Goal: Complete application form

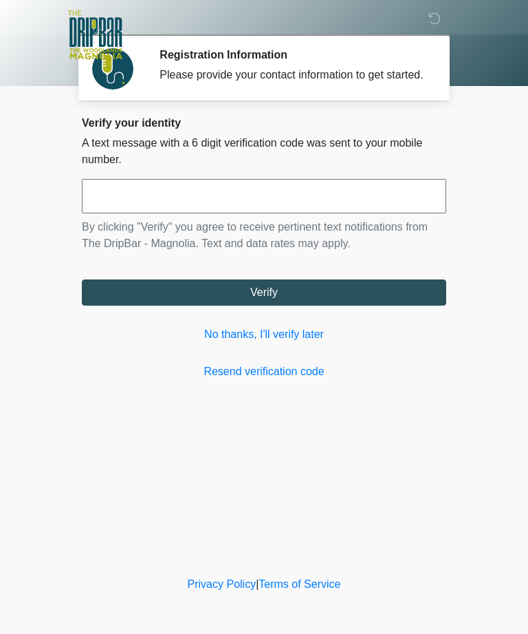
click at [377, 213] on input "text" at bounding box center [264, 196] width 365 height 34
type input "******"
click at [365, 304] on button "Verify" at bounding box center [264, 292] width 365 height 26
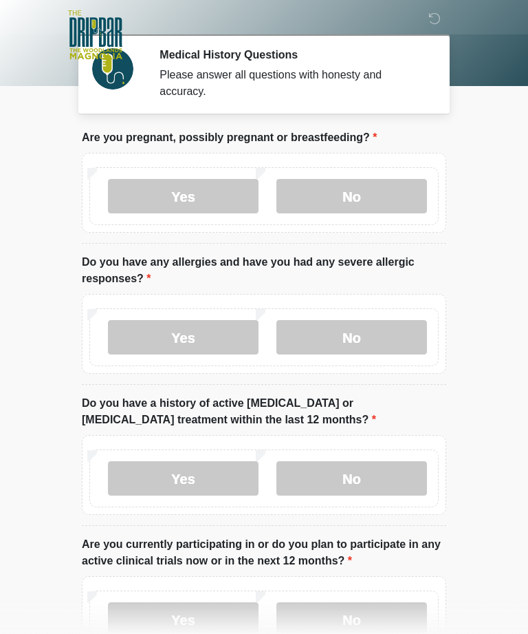
click at [381, 194] on label "No" at bounding box center [352, 196] width 151 height 34
click at [131, 330] on label "Yes" at bounding box center [183, 337] width 151 height 34
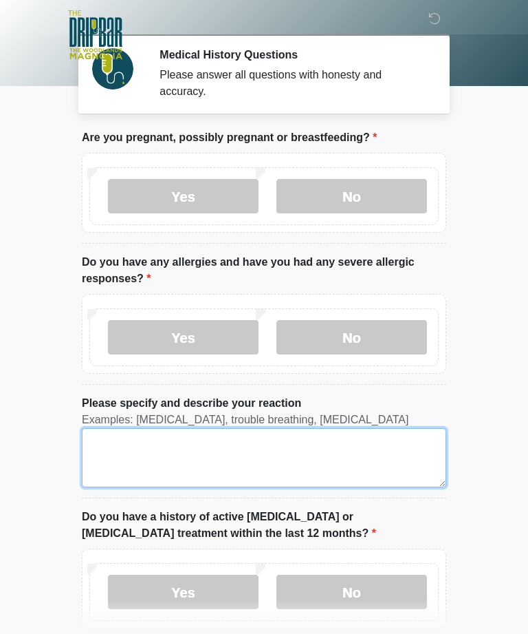
click at [369, 457] on textarea "Please specify and describe your reaction" at bounding box center [264, 457] width 365 height 59
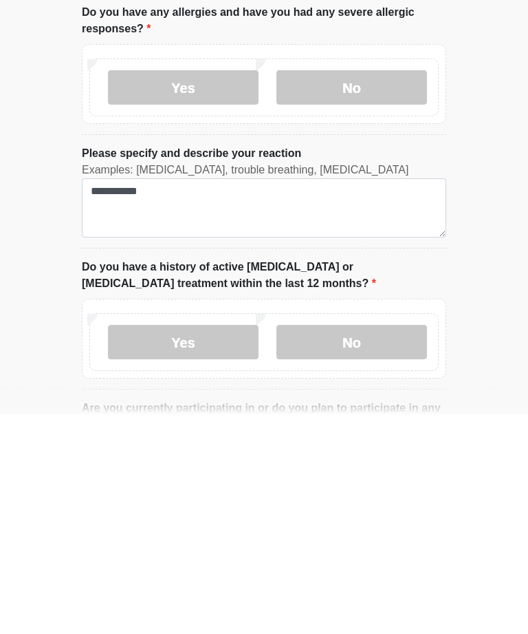
scroll to position [250, 0]
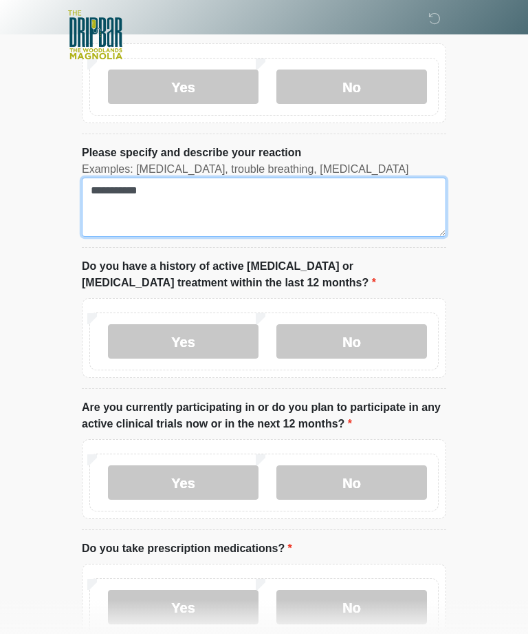
type textarea "**********"
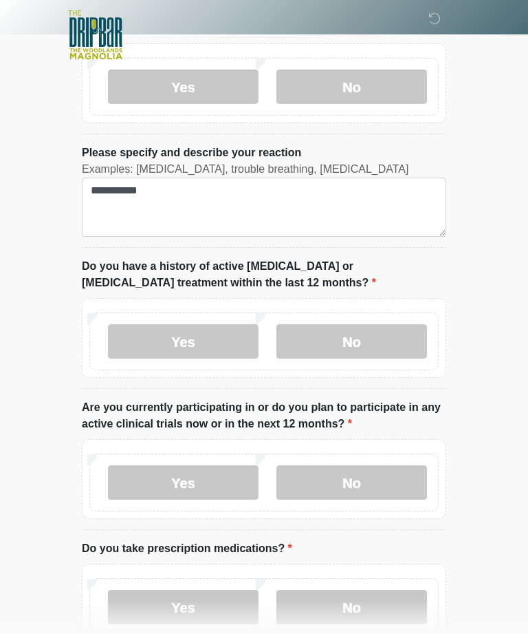
click at [329, 340] on label "No" at bounding box center [352, 341] width 151 height 34
click at [321, 345] on label "No" at bounding box center [352, 341] width 151 height 34
click at [398, 341] on label "No" at bounding box center [352, 341] width 151 height 34
click at [368, 343] on label "No" at bounding box center [352, 341] width 151 height 34
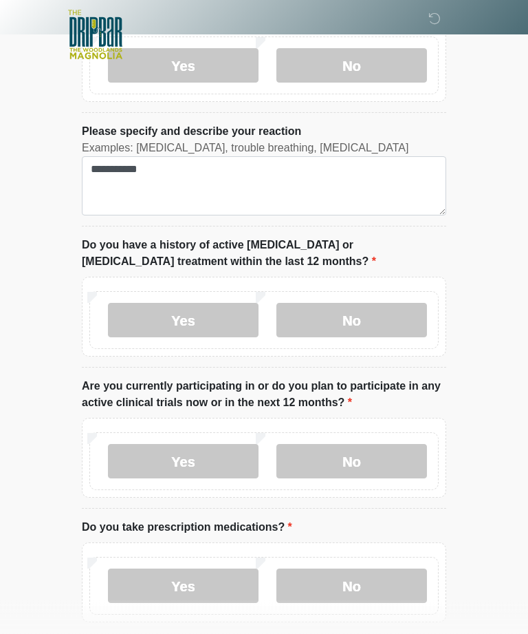
scroll to position [275, 0]
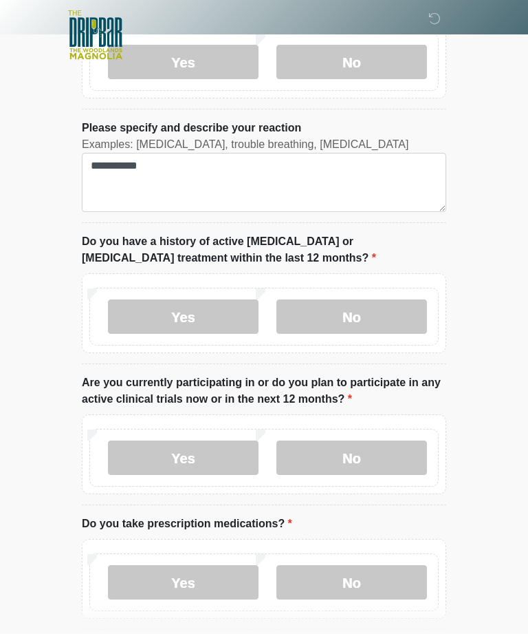
click at [396, 444] on label "No" at bounding box center [352, 457] width 151 height 34
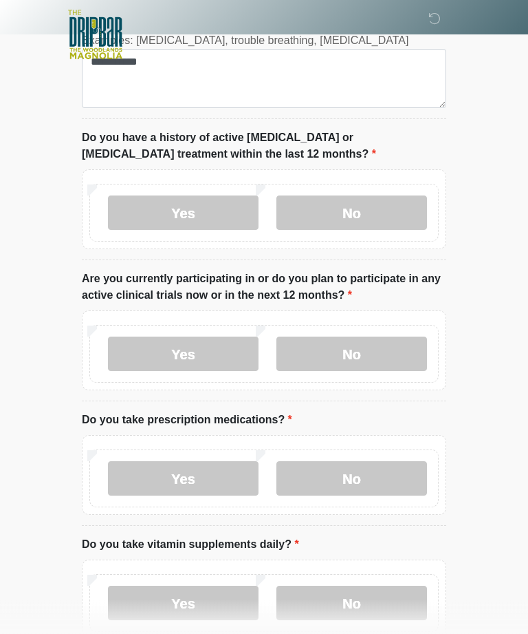
scroll to position [397, 0]
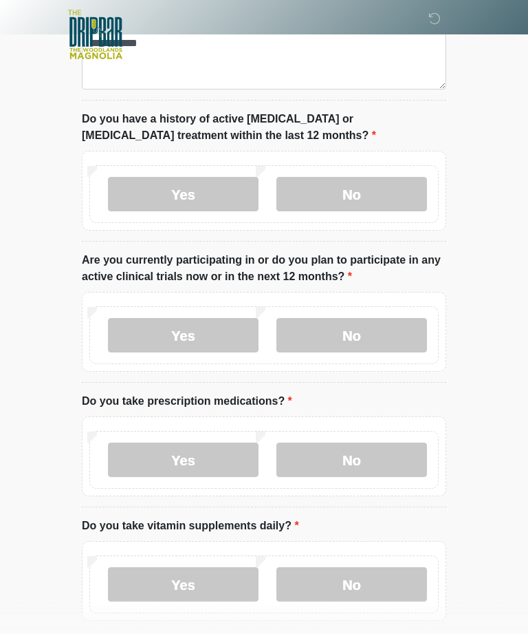
click at [397, 455] on label "No" at bounding box center [352, 460] width 151 height 34
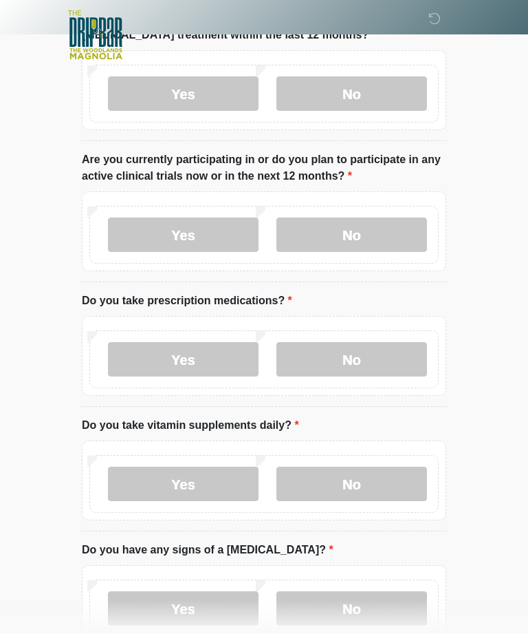
scroll to position [499, 0]
click at [384, 484] on label "No" at bounding box center [352, 483] width 151 height 34
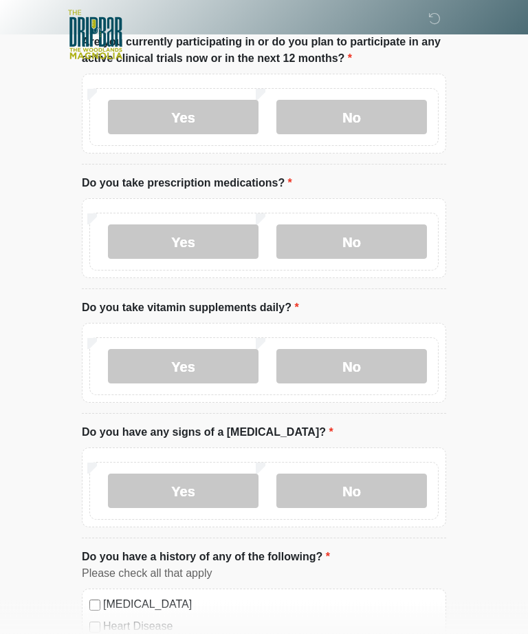
scroll to position [616, 0]
click at [398, 485] on label "No" at bounding box center [352, 490] width 151 height 34
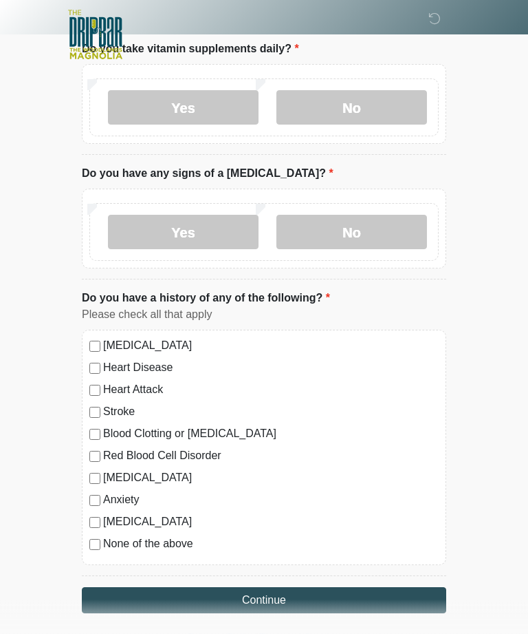
scroll to position [874, 0]
click at [401, 600] on button "Continue" at bounding box center [264, 600] width 365 height 26
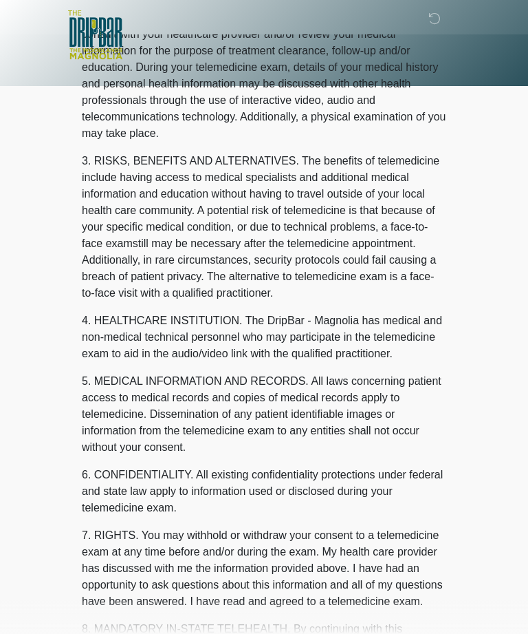
scroll to position [0, 0]
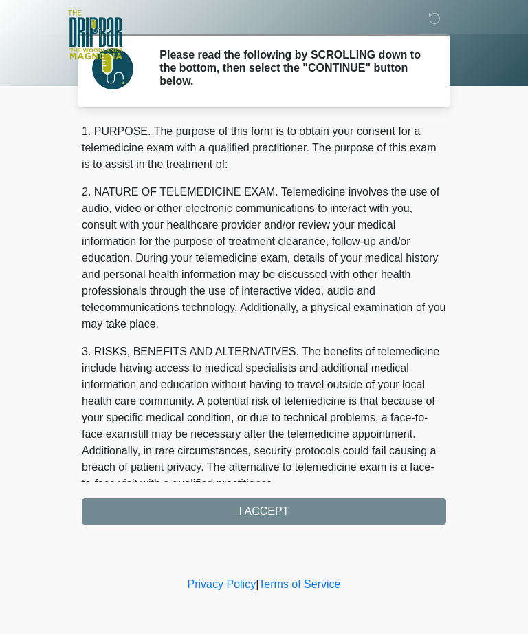
click at [378, 508] on div "1. PURPOSE. The purpose of this form is to obtain your consent for a telemedici…" at bounding box center [264, 323] width 365 height 401
click at [349, 506] on div "1. PURPOSE. The purpose of this form is to obtain your consent for a telemedici…" at bounding box center [264, 323] width 365 height 401
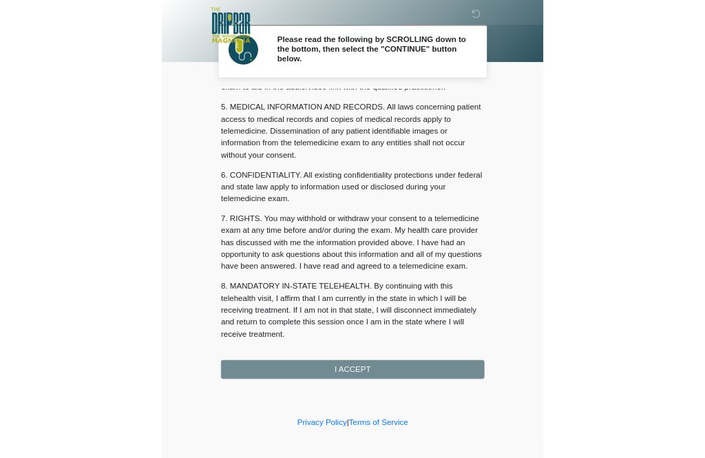
scroll to position [440, 0]
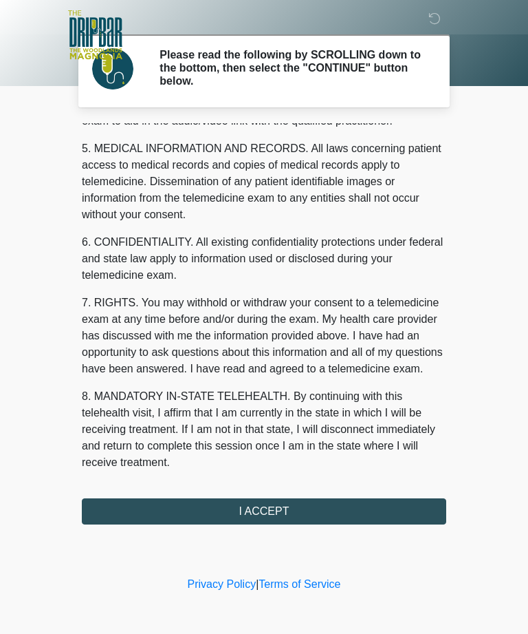
click at [293, 508] on button "I ACCEPT" at bounding box center [264, 511] width 365 height 26
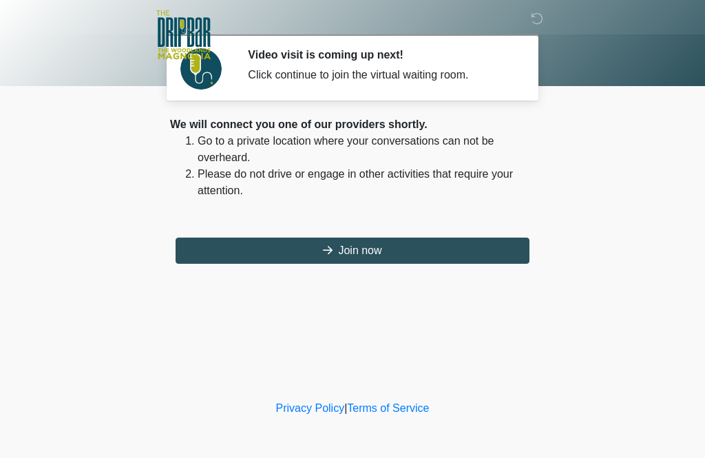
click at [373, 240] on button "Join now" at bounding box center [352, 250] width 354 height 26
